Goal: Find specific page/section: Find specific page/section

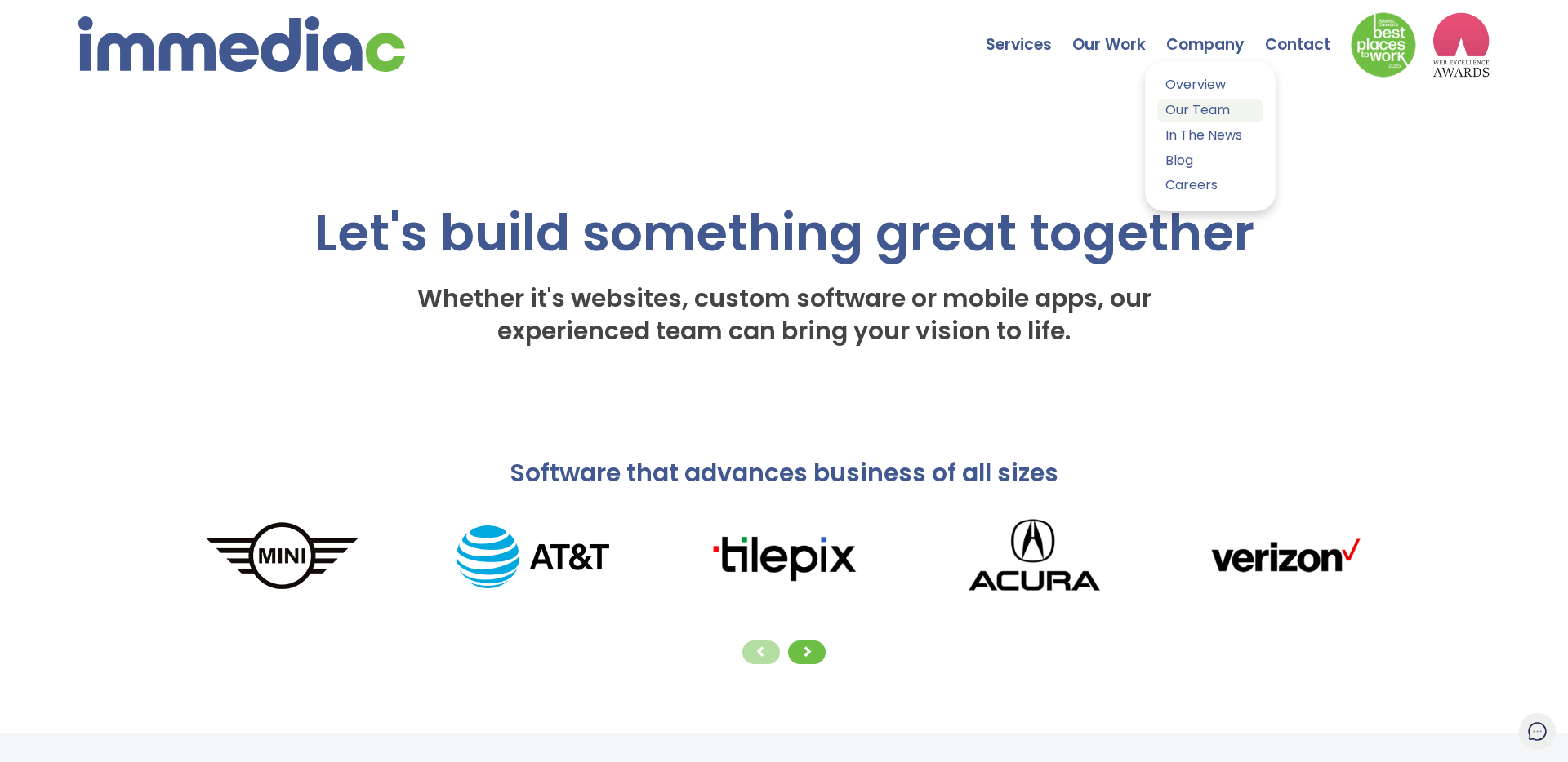
click at [1189, 107] on link "Our Team" at bounding box center [1210, 110] width 106 height 24
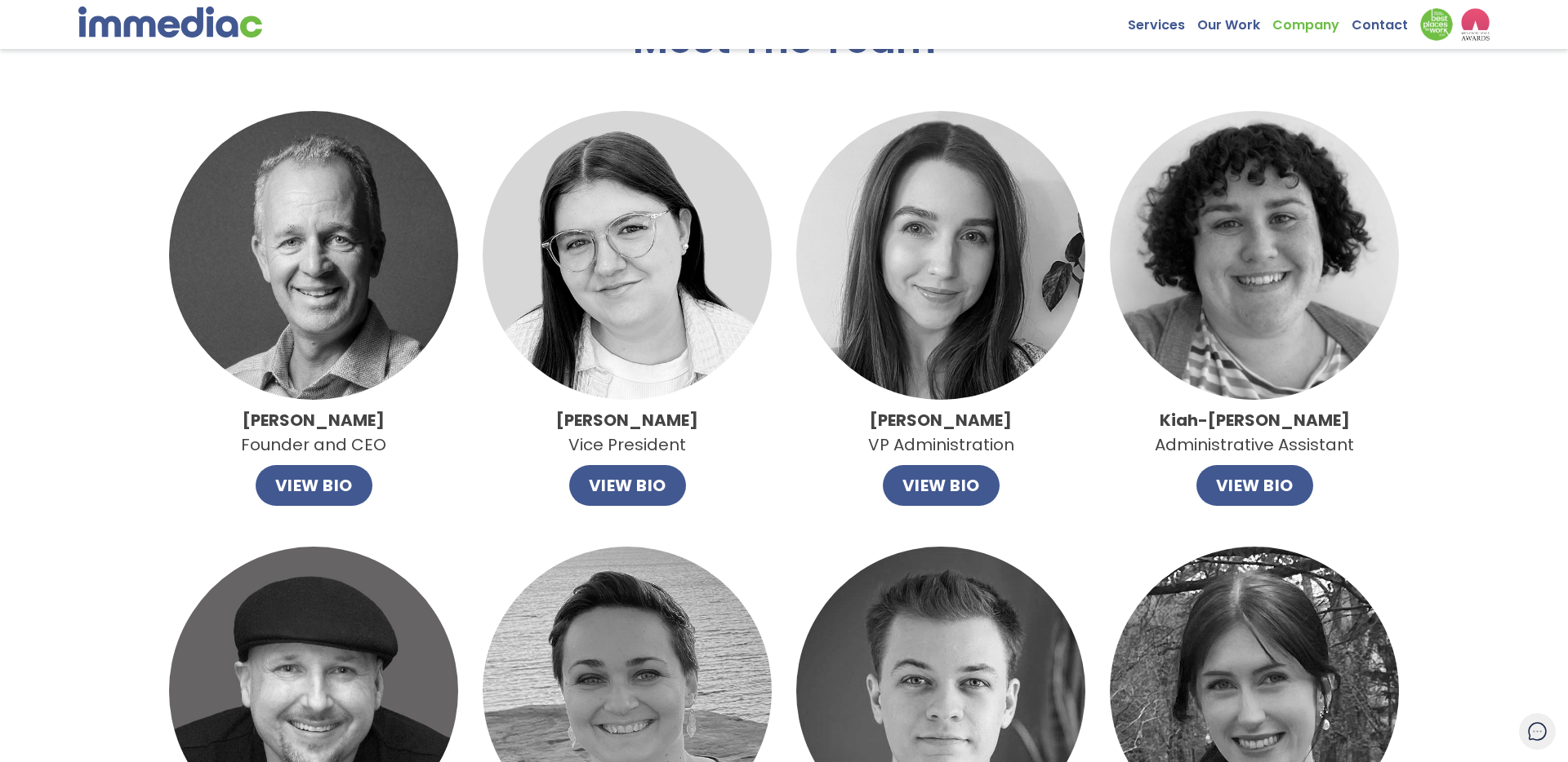
scroll to position [62, 0]
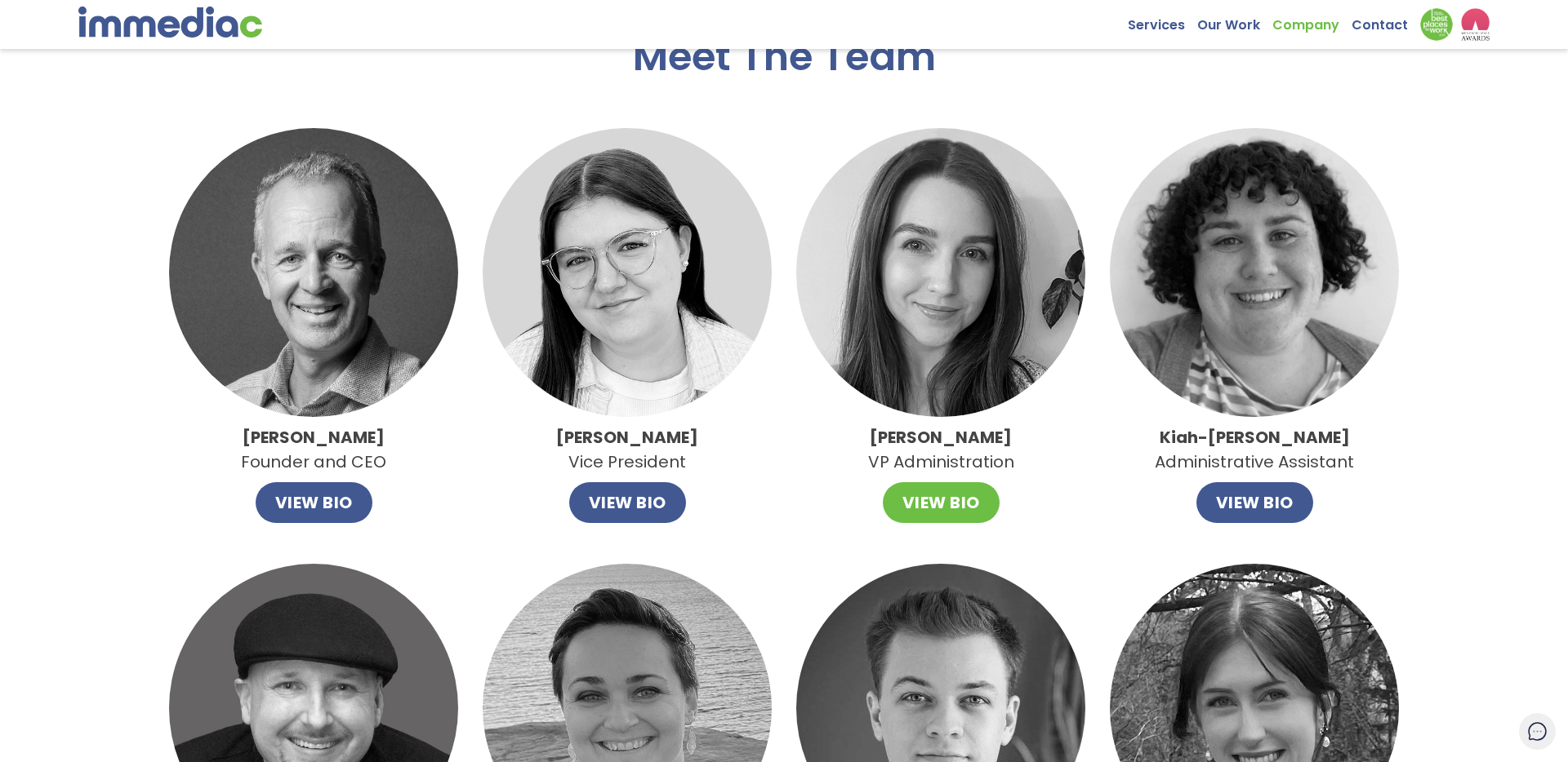
click at [940, 505] on button "VIEW BIO" at bounding box center [941, 502] width 117 height 41
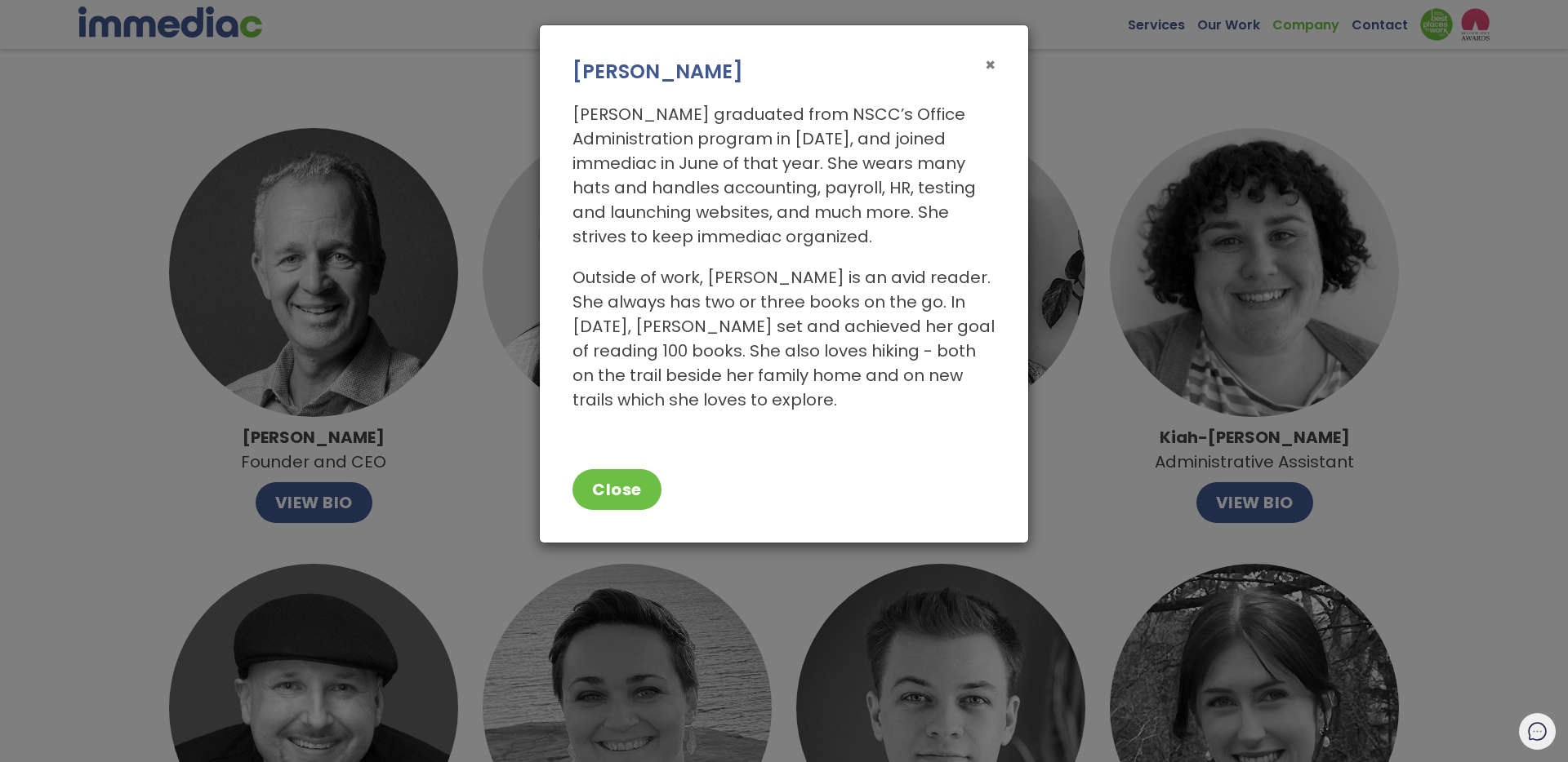
click at [991, 63] on span "×" at bounding box center [990, 64] width 11 height 24
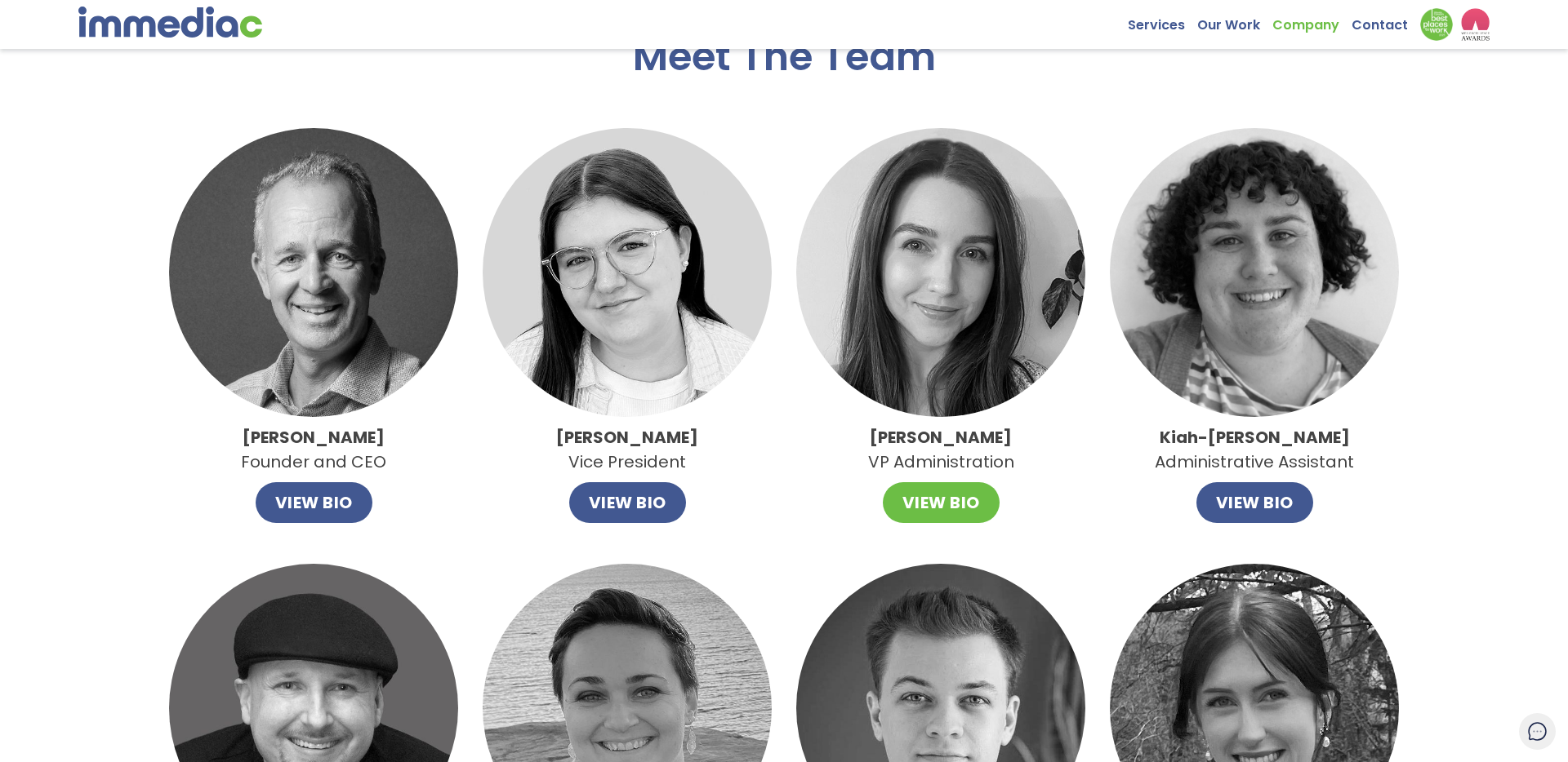
click at [923, 499] on button "VIEW BIO" at bounding box center [941, 502] width 117 height 41
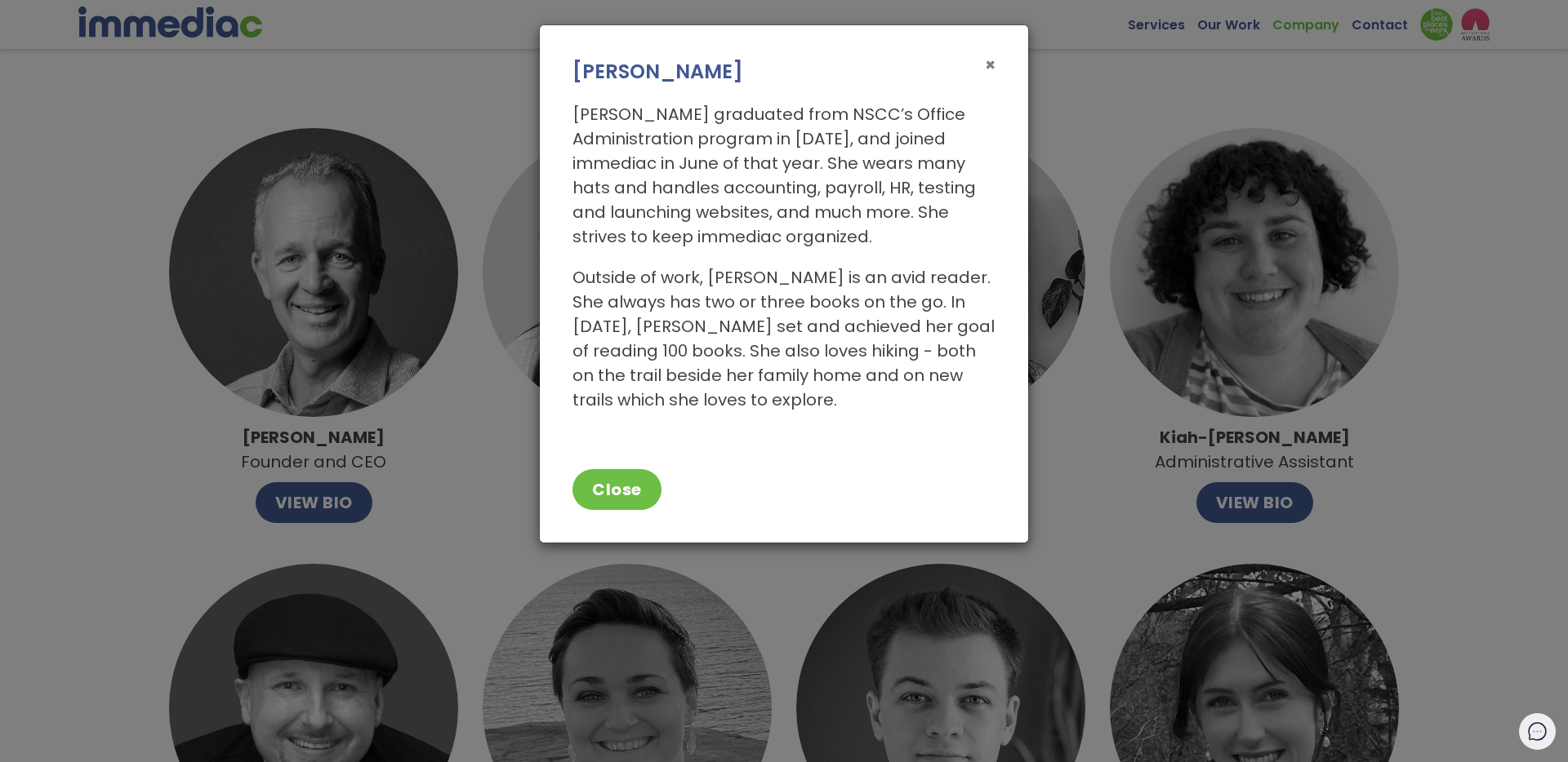
click at [995, 64] on span "×" at bounding box center [990, 64] width 11 height 24
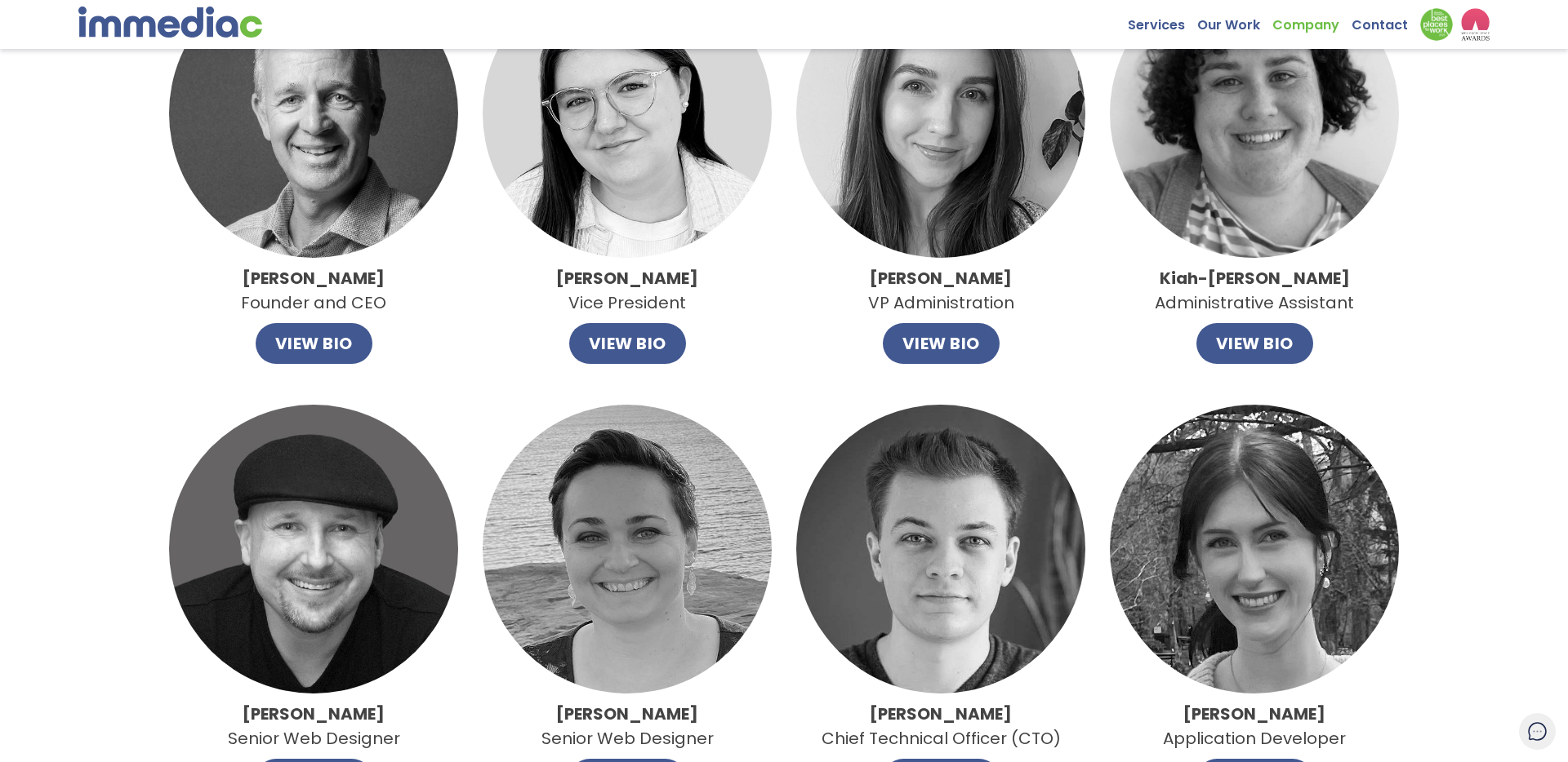
scroll to position [0, 0]
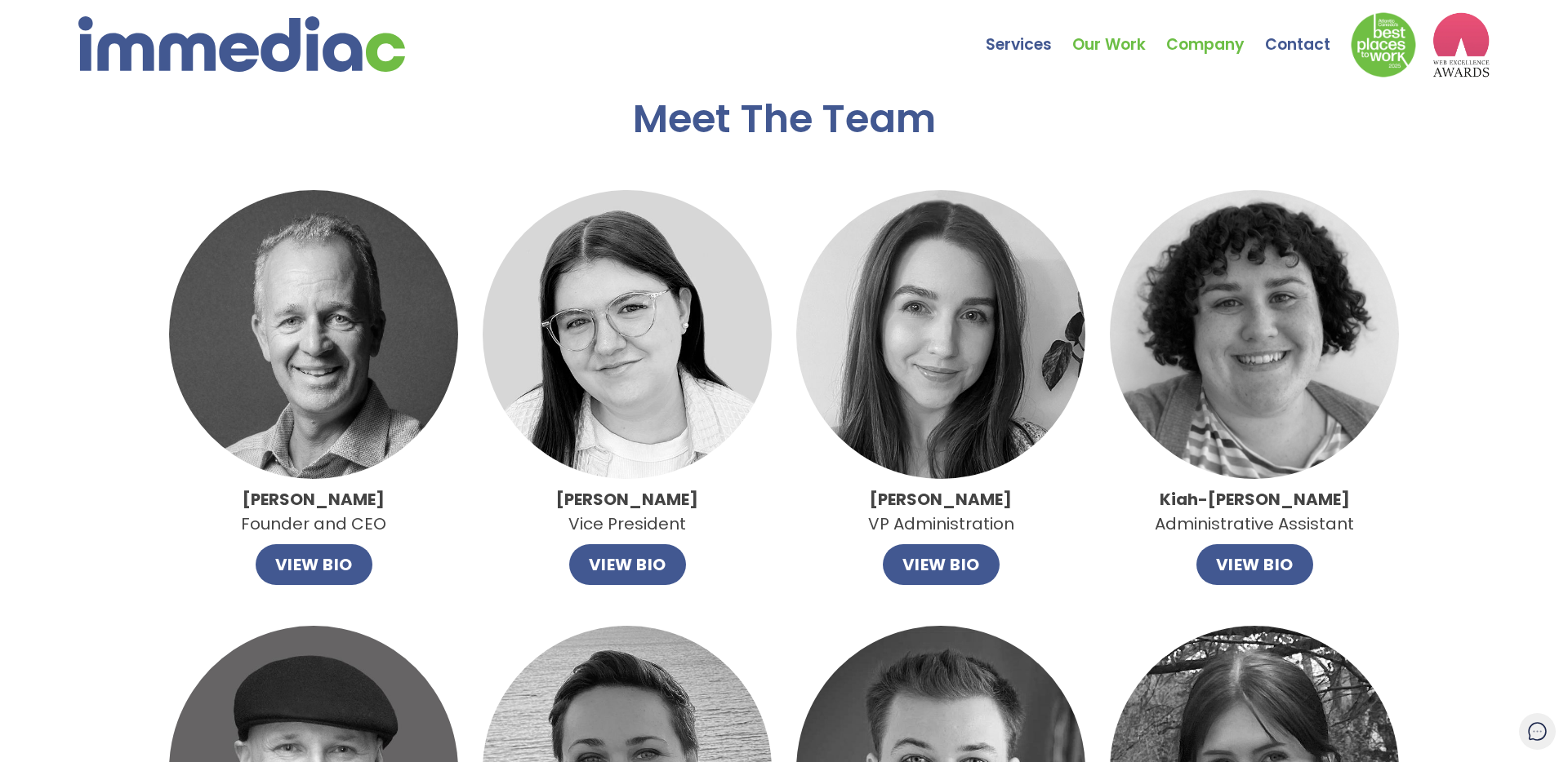
click at [1105, 45] on link "Our Work" at bounding box center [1119, 33] width 94 height 57
